Goal: Task Accomplishment & Management: Use online tool/utility

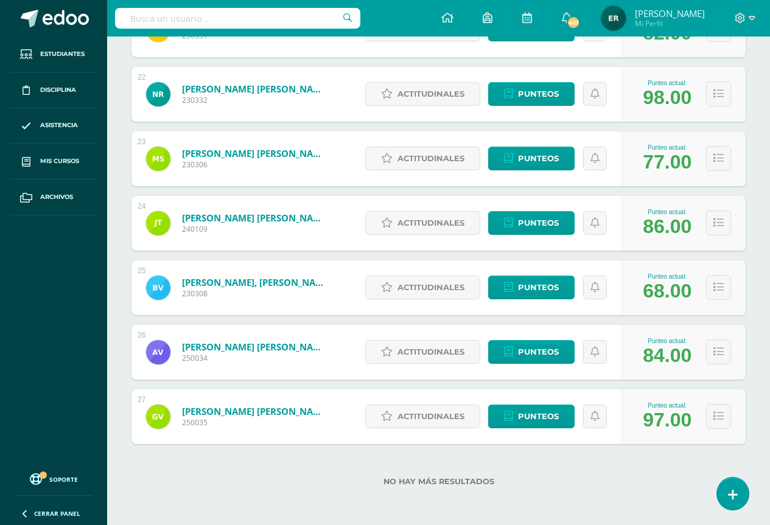
scroll to position [1512, 0]
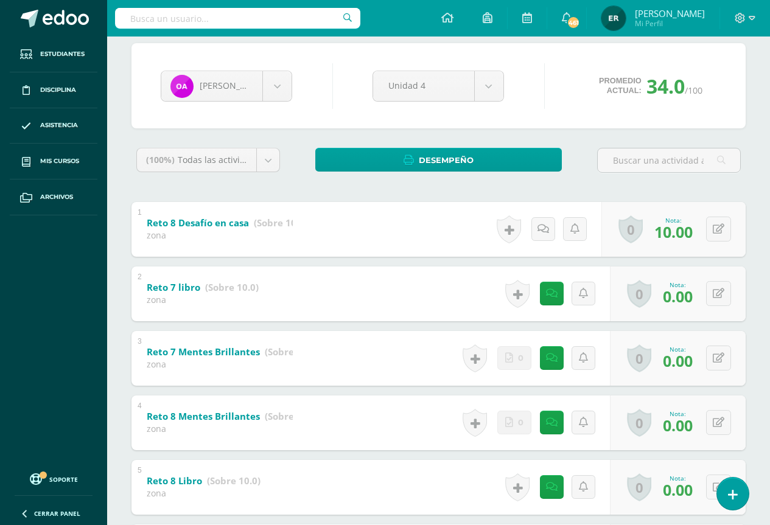
scroll to position [183, 0]
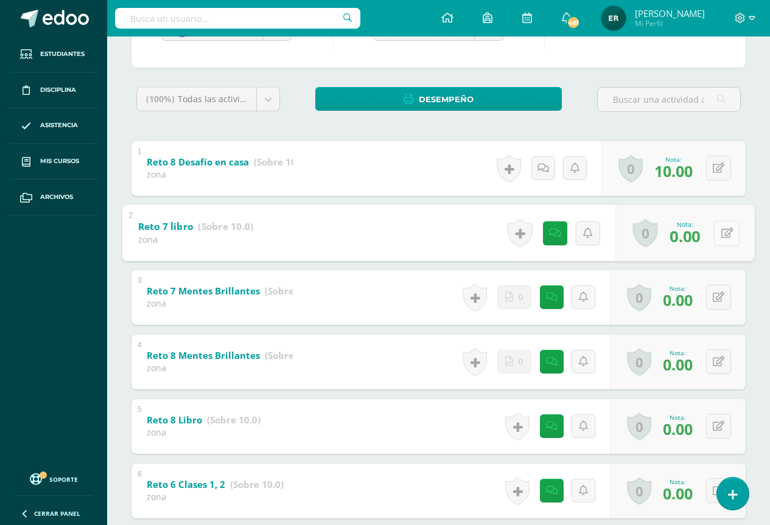
click at [714, 231] on button at bounding box center [727, 233] width 26 height 26
type input "5"
click at [693, 237] on icon at bounding box center [694, 237] width 11 height 10
click at [711, 296] on div "0 Logros Logros obtenidos Aún no hay logros agregados Nota: 0.00" at bounding box center [678, 297] width 136 height 55
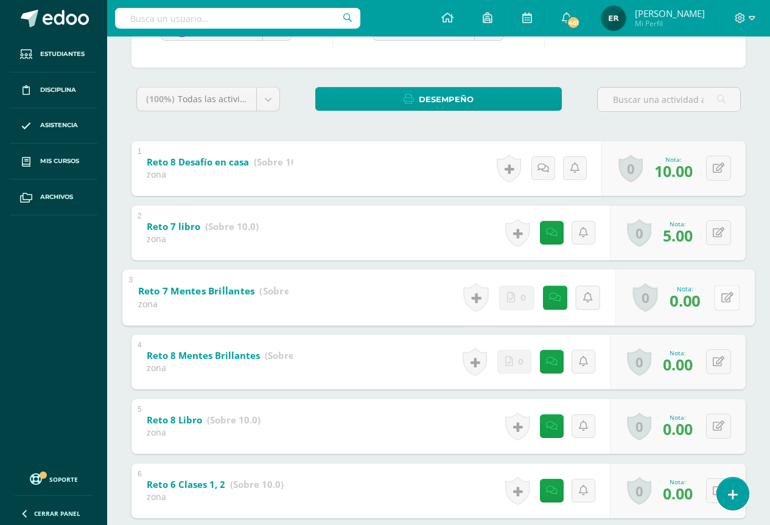
click at [725, 299] on icon at bounding box center [727, 297] width 12 height 10
type input "5"
click at [693, 295] on link at bounding box center [694, 301] width 24 height 24
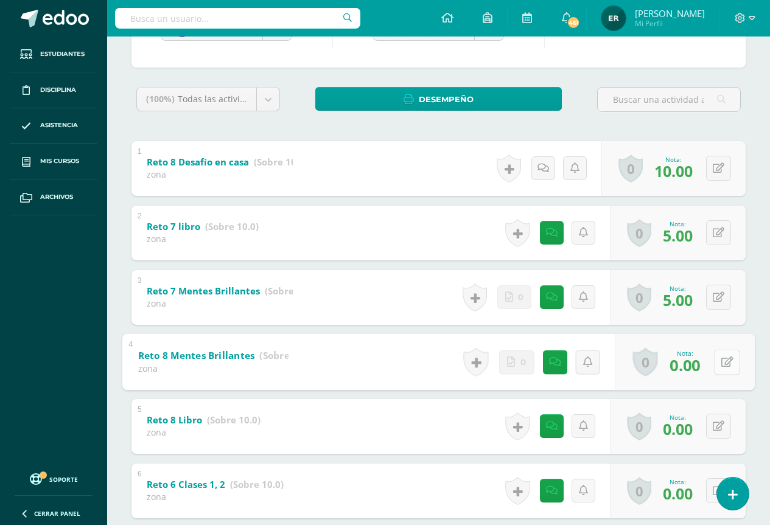
click at [724, 364] on icon at bounding box center [727, 362] width 12 height 10
type input "5"
click at [682, 361] on link at bounding box center [694, 366] width 24 height 24
